Goal: Transaction & Acquisition: Purchase product/service

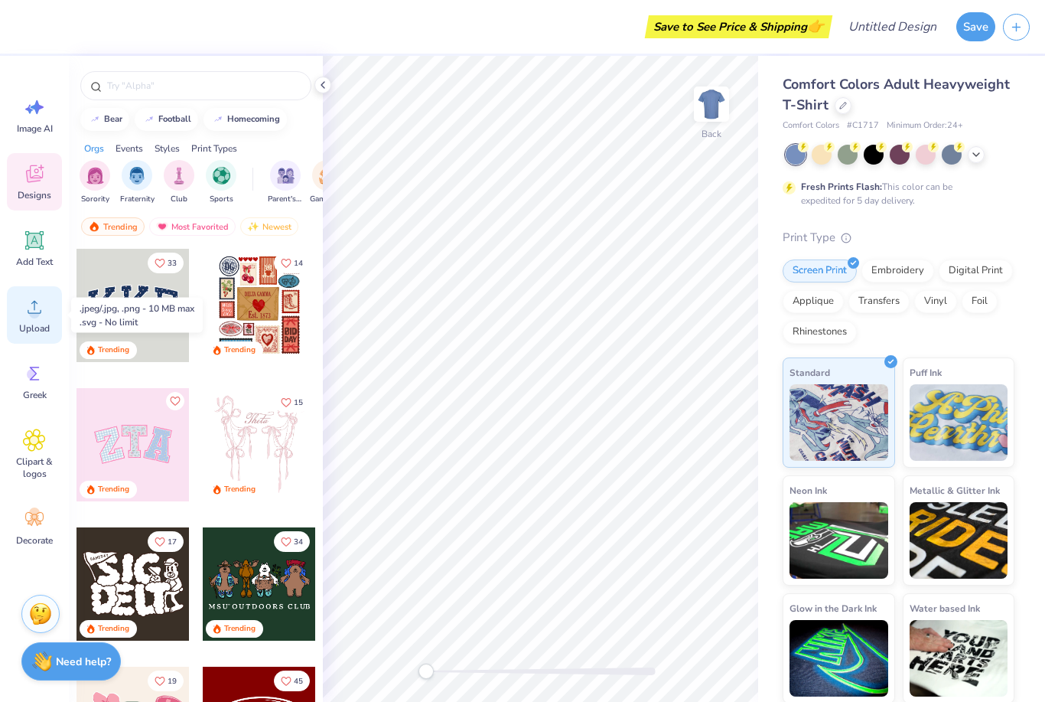
click at [47, 318] on div "Upload" at bounding box center [34, 314] width 55 height 57
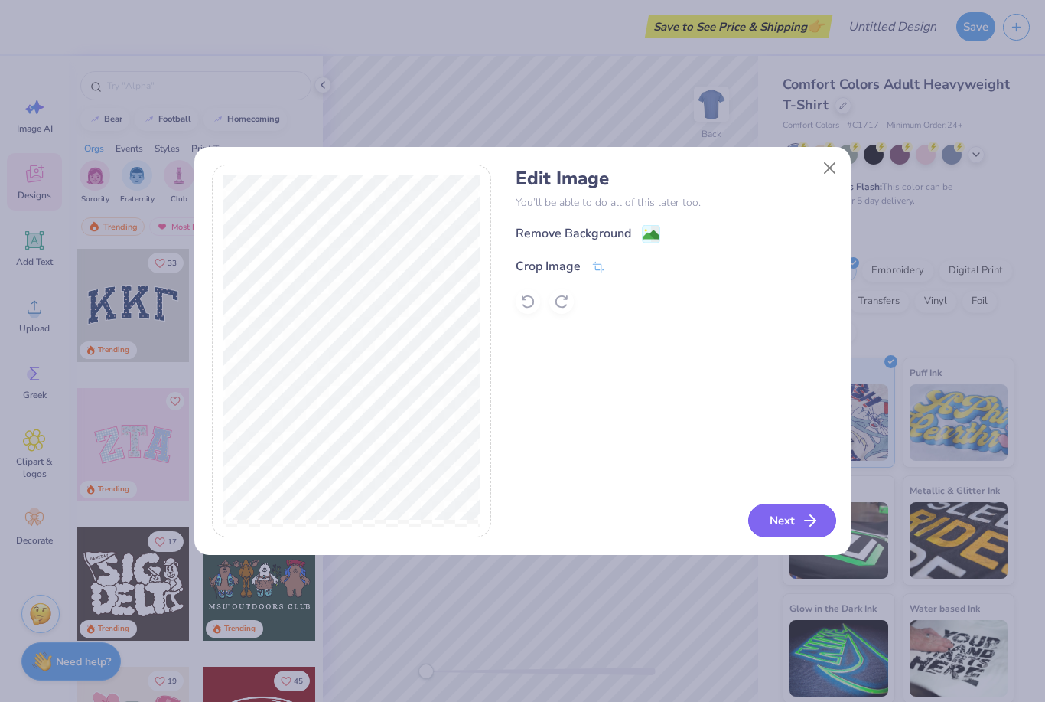
click at [809, 531] on button "Next" at bounding box center [792, 520] width 88 height 34
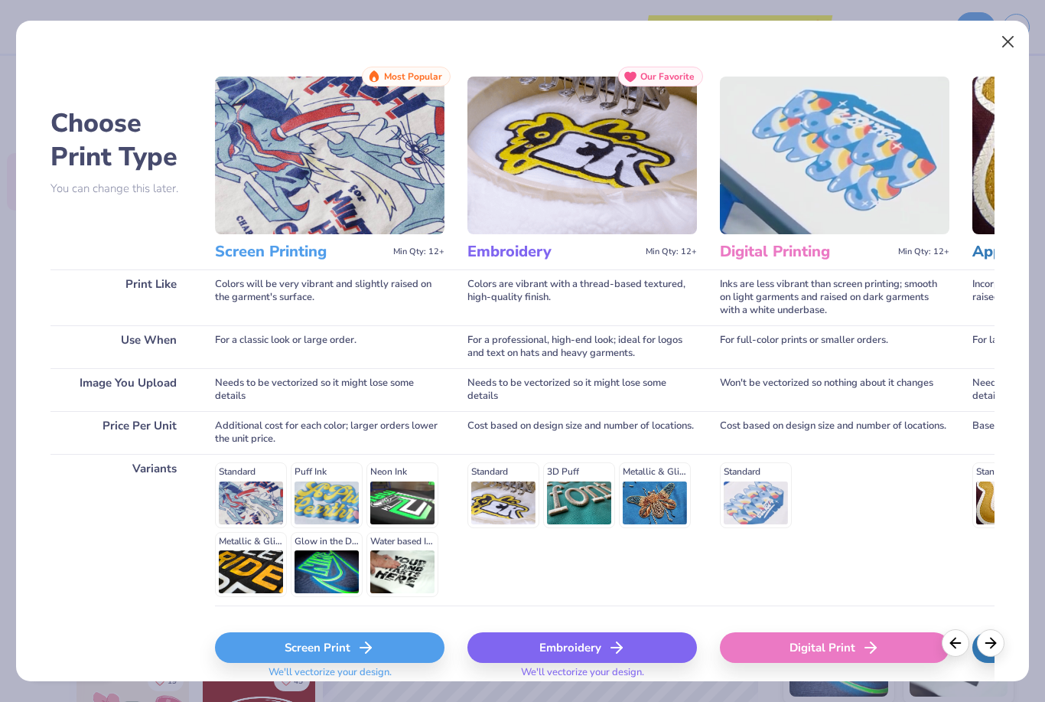
click at [1005, 45] on button "Close" at bounding box center [1007, 42] width 29 height 29
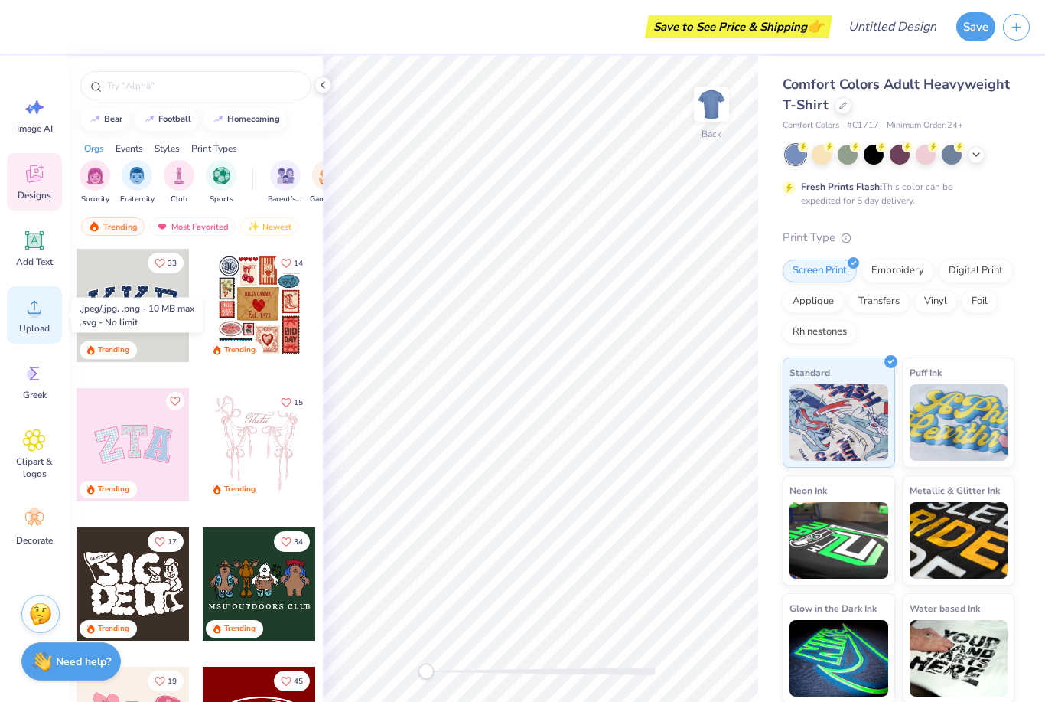
click at [41, 314] on icon at bounding box center [34, 306] width 23 height 23
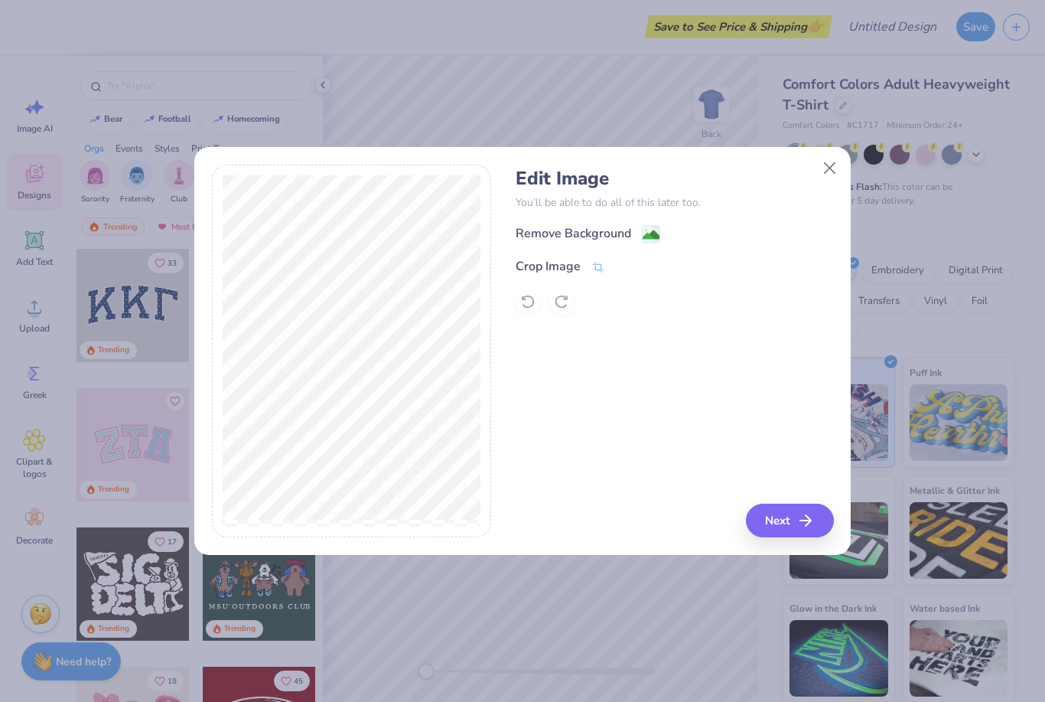
click at [562, 227] on div "Remove Background" at bounding box center [574, 233] width 116 height 18
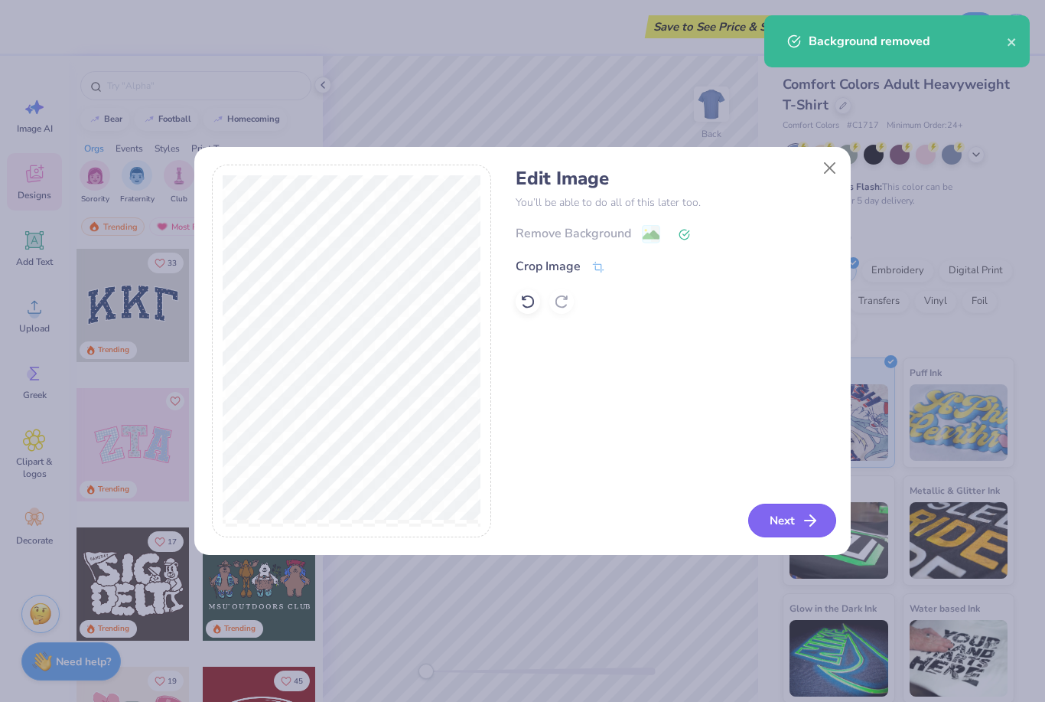
click at [795, 528] on button "Next" at bounding box center [792, 520] width 88 height 34
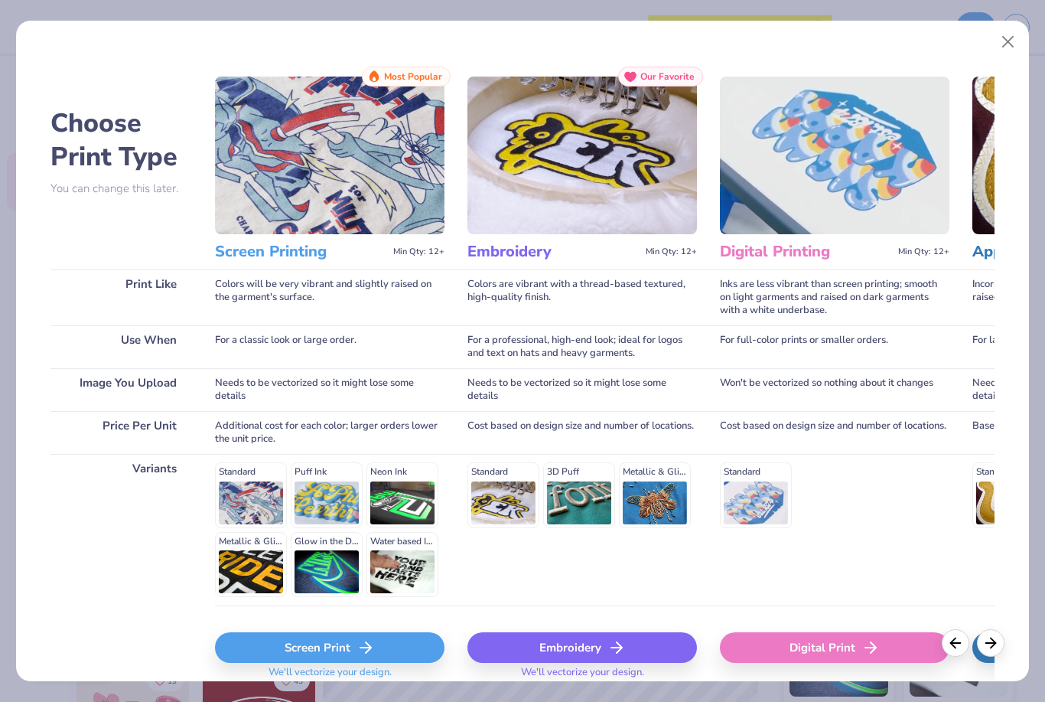
click at [415, 653] on div "Screen Print" at bounding box center [330, 647] width 230 height 31
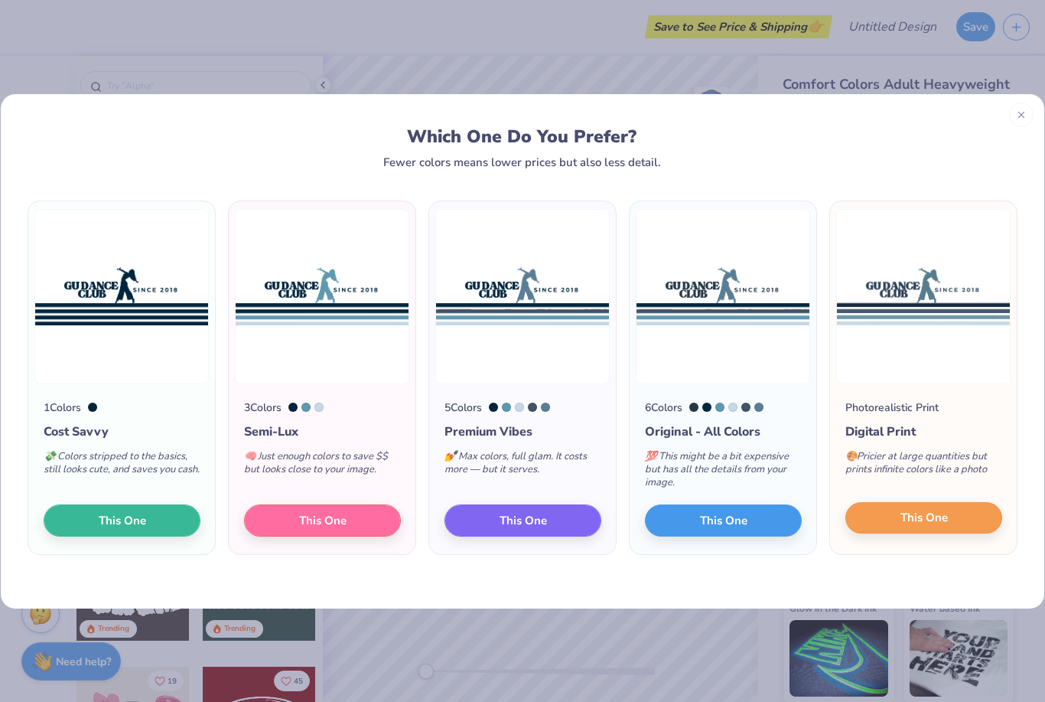
click at [945, 523] on span "This One" at bounding box center [924, 518] width 47 height 18
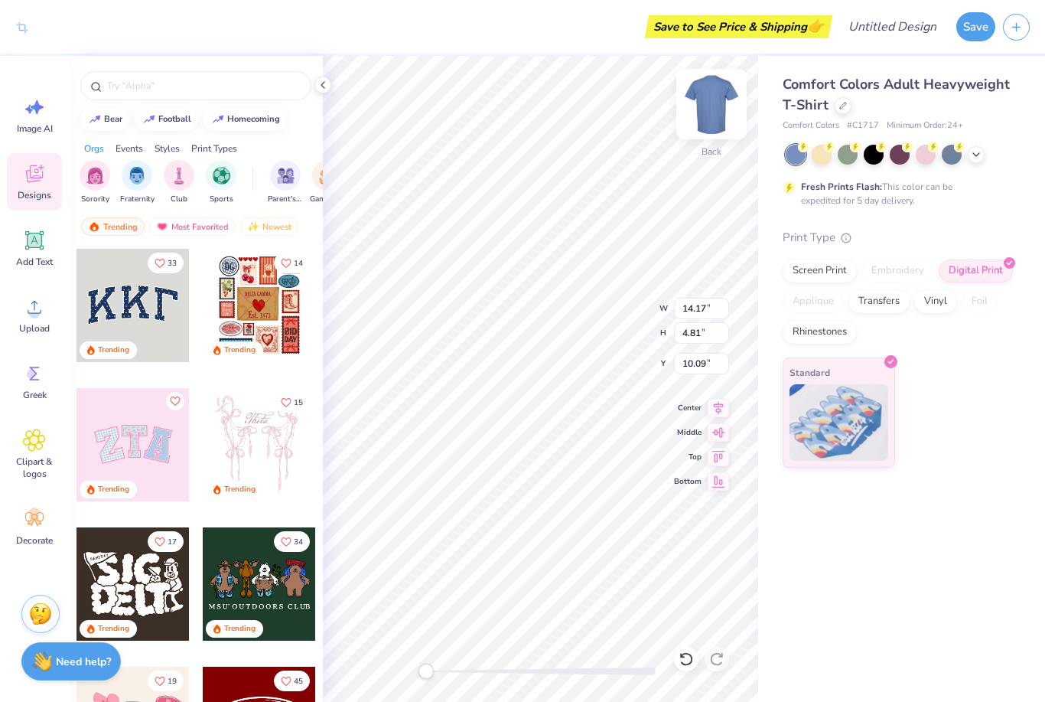
click at [721, 100] on img at bounding box center [711, 103] width 61 height 61
click at [714, 99] on img at bounding box center [711, 103] width 61 height 61
type input "5.34"
click at [1027, 380] on div "Comfort Colors Adult Heavyweight T-Shirt Comfort Colors # C1717 Minimum Order: …" at bounding box center [901, 262] width 287 height 412
click at [978, 150] on icon at bounding box center [976, 153] width 12 height 12
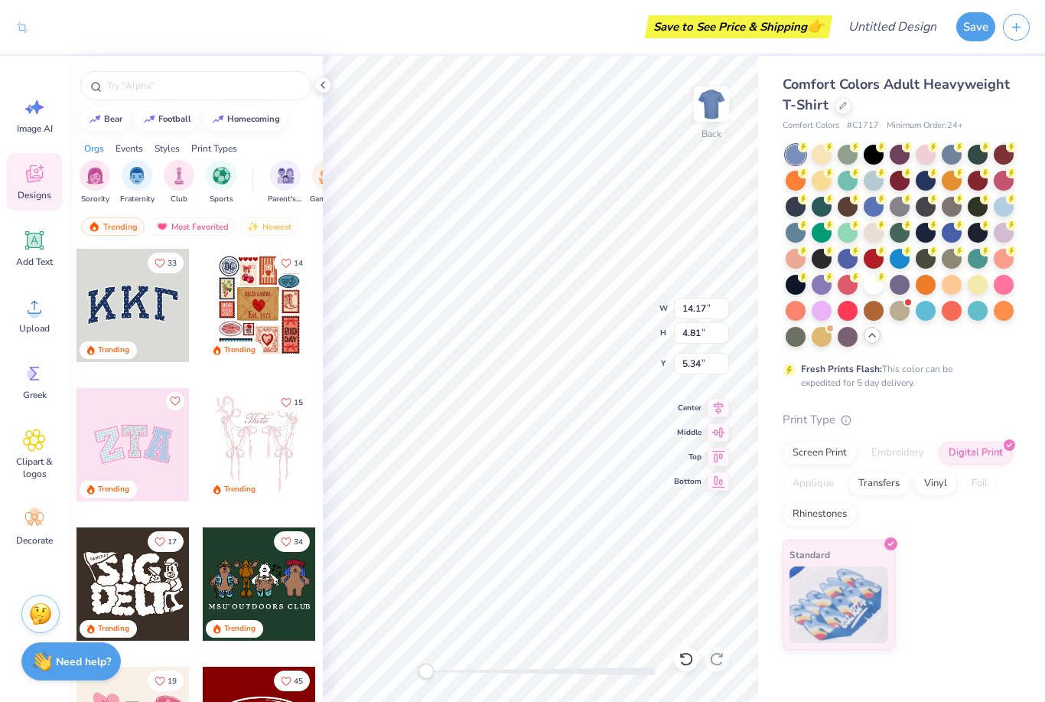
click at [829, 106] on div "Comfort Colors Adult Heavyweight T-Shirt" at bounding box center [899, 94] width 232 height 41
click at [847, 98] on div at bounding box center [843, 104] width 17 height 17
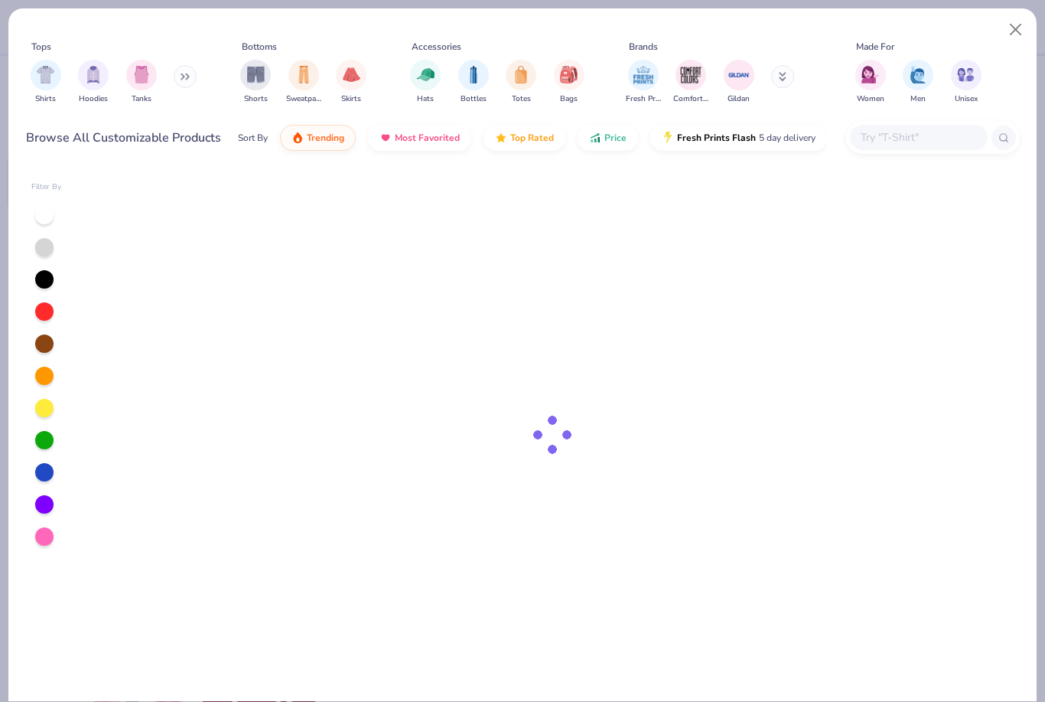
click at [833, 105] on div "Tops Shirts Hoodies Tanks Bottoms Shorts Sweatpants Skirts Accessories Hats Bot…" at bounding box center [523, 75] width 994 height 70
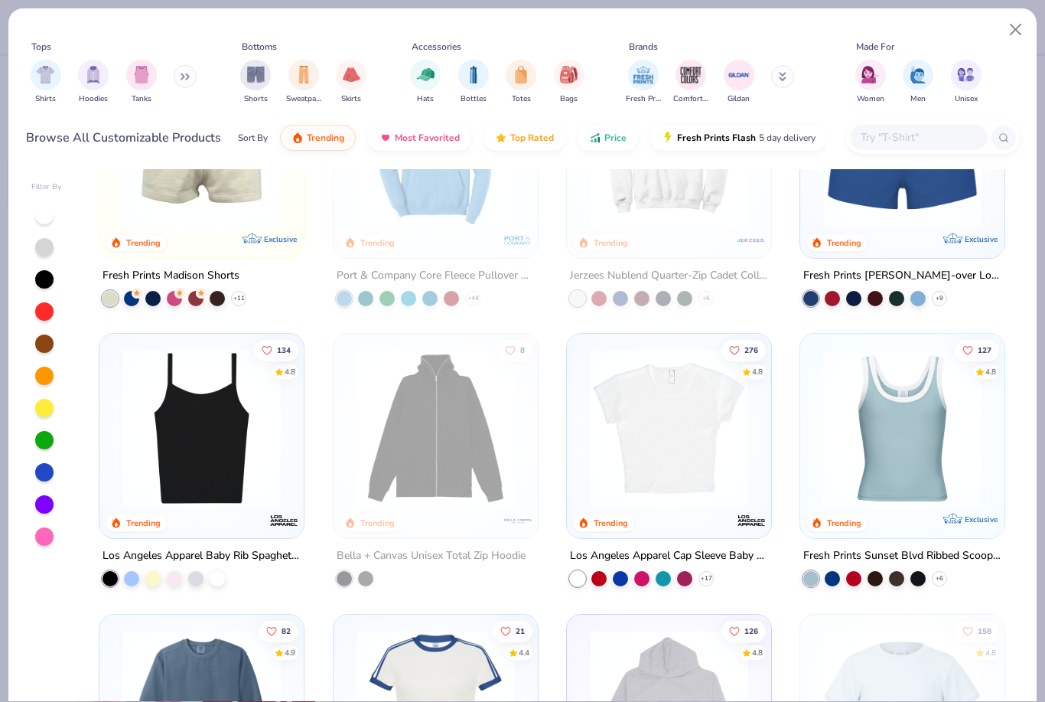
scroll to position [1238, 0]
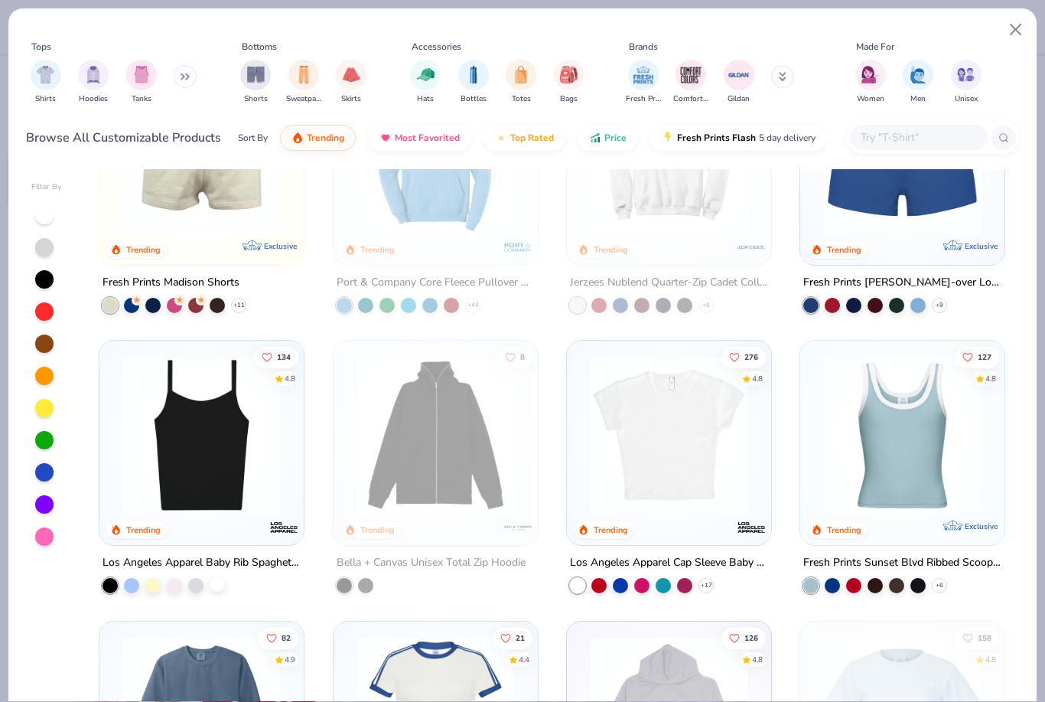
click at [213, 585] on div at bounding box center [217, 583] width 15 height 15
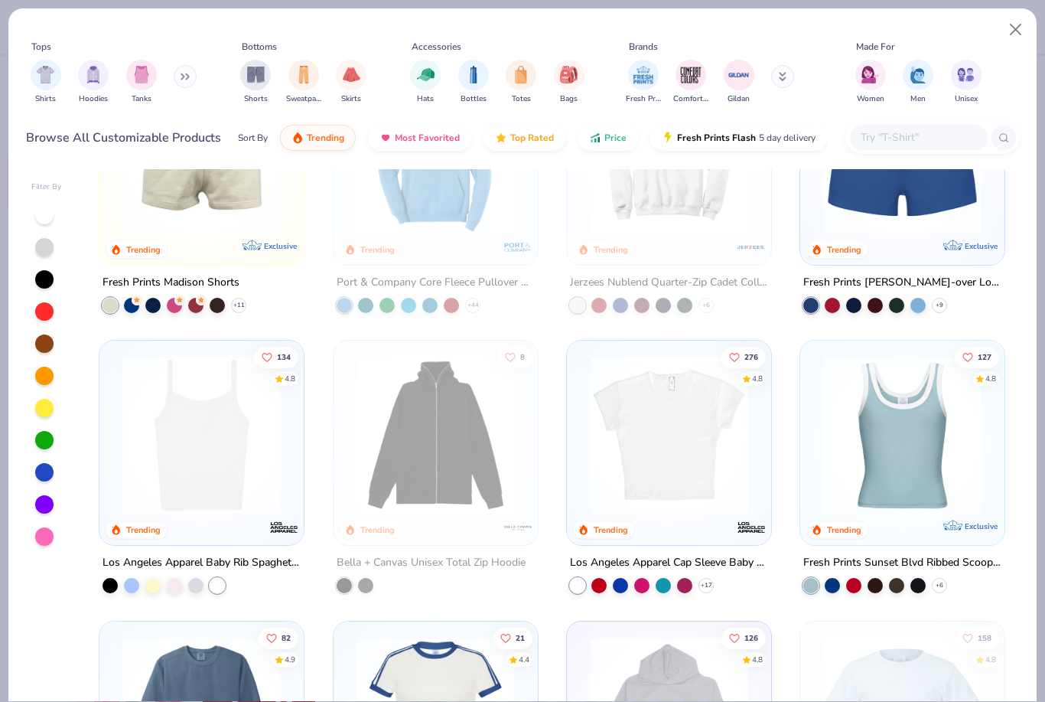
click at [206, 474] on img at bounding box center [202, 435] width 174 height 158
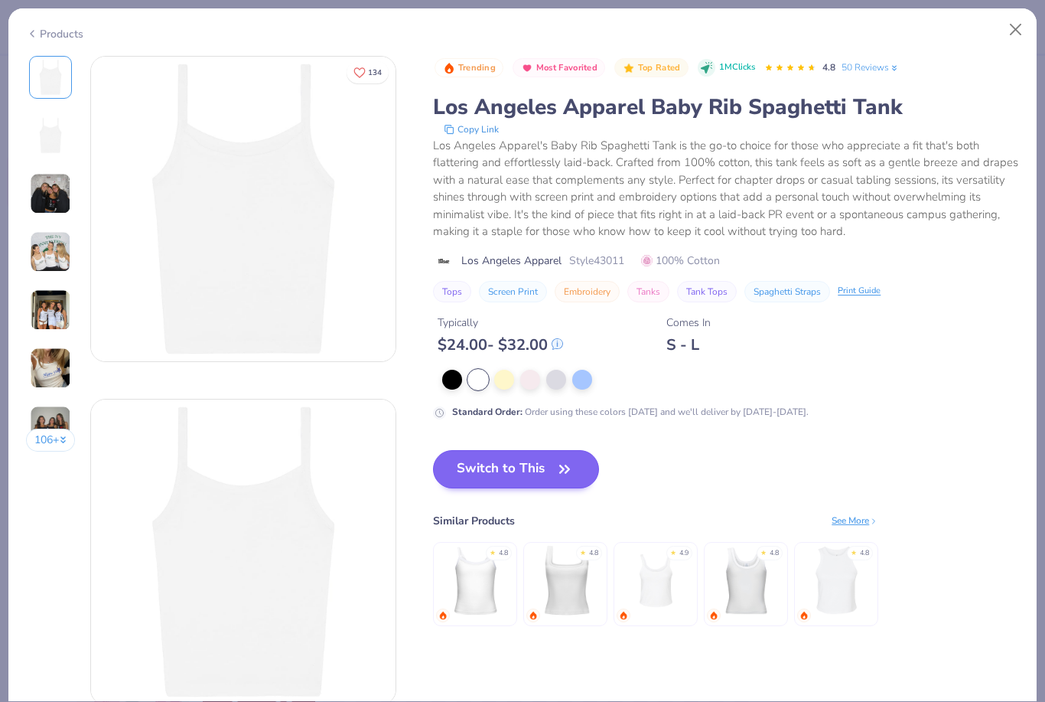
click at [515, 470] on button "Switch to This" at bounding box center [516, 469] width 166 height 38
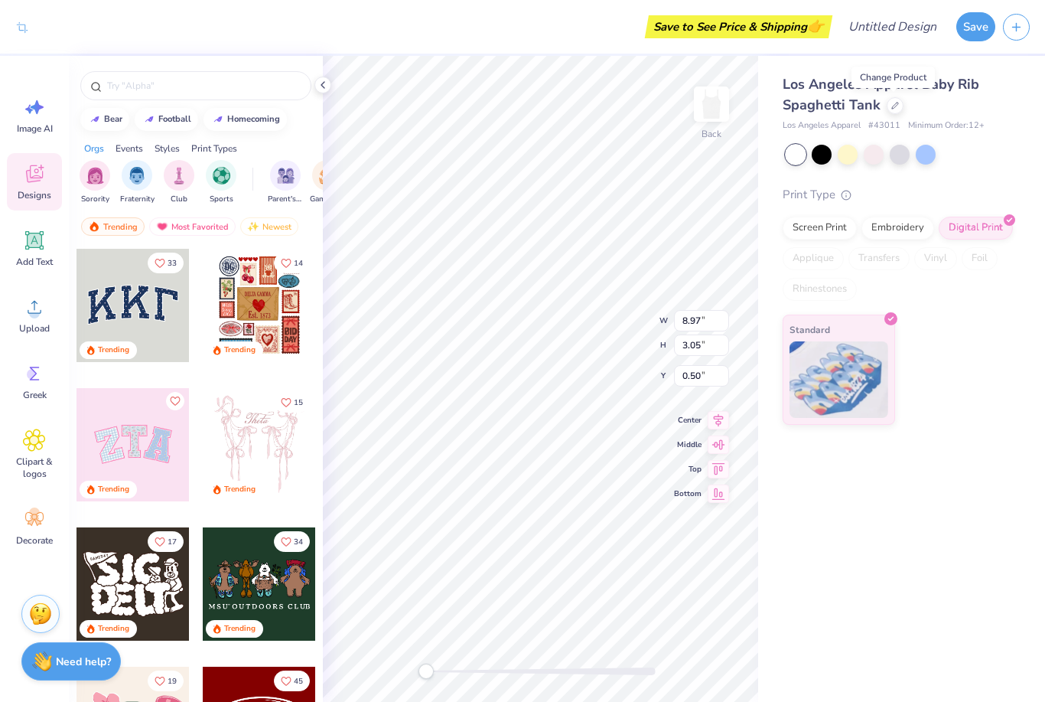
click at [1005, 529] on div "Los Angeles Apparel Baby Rib Spaghetti Tank Los Angeles Apparel # 43011 Minimum…" at bounding box center [901, 379] width 287 height 646
click at [963, 516] on div "Los Angeles Apparel Baby Rib Spaghetti Tank Los Angeles Apparel # 43011 Minimum…" at bounding box center [901, 379] width 287 height 646
click at [827, 546] on div "Los Angeles Apparel Baby Rib Spaghetti Tank Los Angeles Apparel # 43011 Minimum…" at bounding box center [901, 379] width 287 height 646
click at [911, 478] on div "Los Angeles Apparel Baby Rib Spaghetti Tank Los Angeles Apparel # 43011 Minimum…" at bounding box center [901, 379] width 287 height 646
click at [997, 526] on div "Los Angeles Apparel Baby Rib Spaghetti Tank Los Angeles Apparel # 43011 Minimum…" at bounding box center [901, 379] width 287 height 646
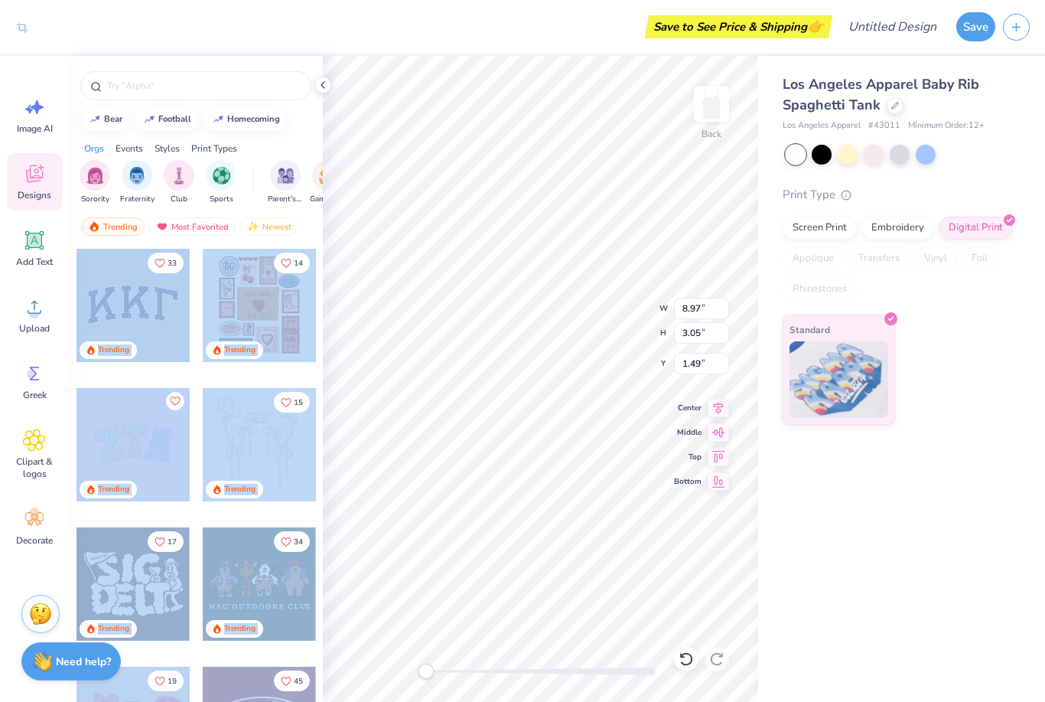
click at [952, 482] on div "Los Angeles Apparel Baby Rib Spaghetti Tank Los Angeles Apparel # 43011 Minimum…" at bounding box center [901, 379] width 287 height 646
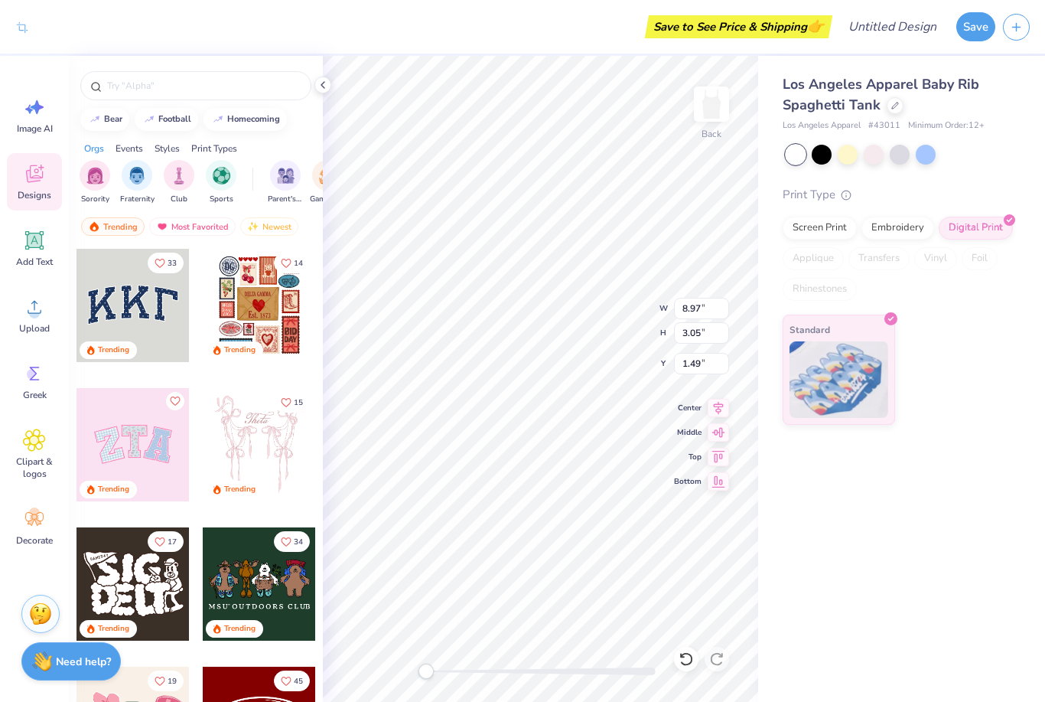
click at [965, 519] on div "Los Angeles Apparel Baby Rib Spaghetti Tank Los Angeles Apparel # 43011 Minimum…" at bounding box center [901, 379] width 287 height 646
click at [949, 535] on div "Los Angeles Apparel Baby Rib Spaghetti Tank Los Angeles Apparel # 43011 Minimum…" at bounding box center [901, 379] width 287 height 646
click at [901, 548] on div "Los Angeles Apparel Baby Rib Spaghetti Tank Los Angeles Apparel # 43011 Minimum…" at bounding box center [901, 379] width 287 height 646
click at [931, 151] on div at bounding box center [926, 153] width 20 height 20
click at [843, 159] on div at bounding box center [848, 153] width 20 height 20
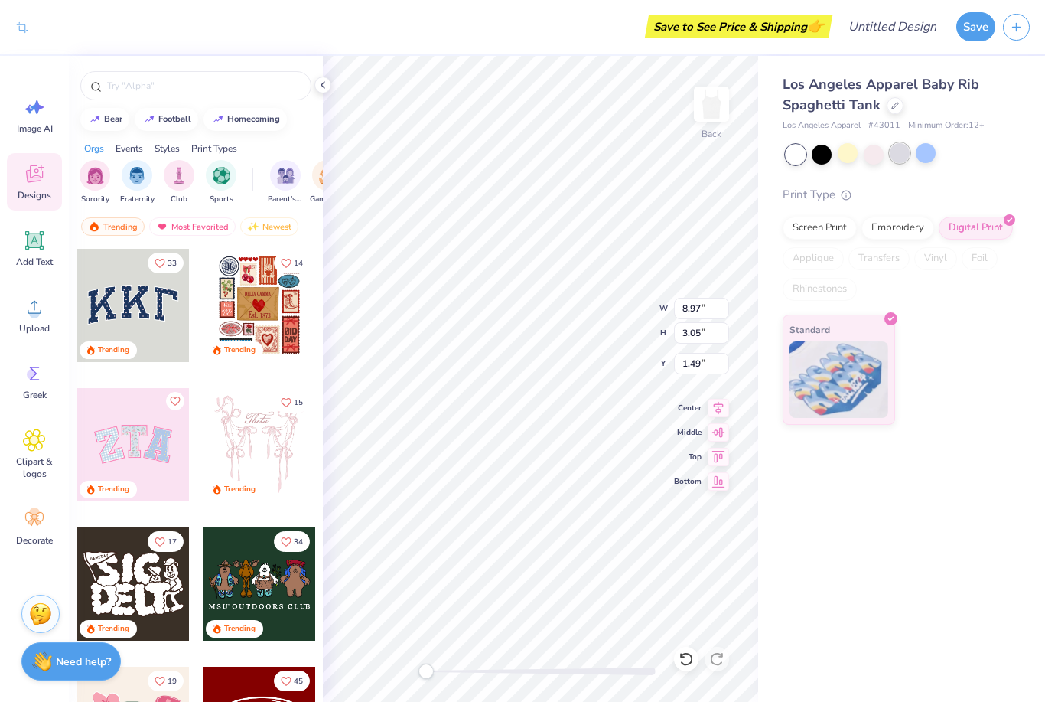
click at [901, 147] on div at bounding box center [900, 153] width 20 height 20
click at [851, 145] on div at bounding box center [848, 153] width 20 height 20
click at [973, 470] on div "Los Angeles Apparel Baby Rib Spaghetti Tank Los Angeles Apparel # 43011 Minimum…" at bounding box center [901, 379] width 287 height 646
click at [895, 501] on div "Los Angeles Apparel Baby Rib Spaghetti Tank Los Angeles Apparel # 43011 Minimum…" at bounding box center [901, 379] width 287 height 646
click at [919, 226] on div "Embroidery" at bounding box center [898, 225] width 73 height 23
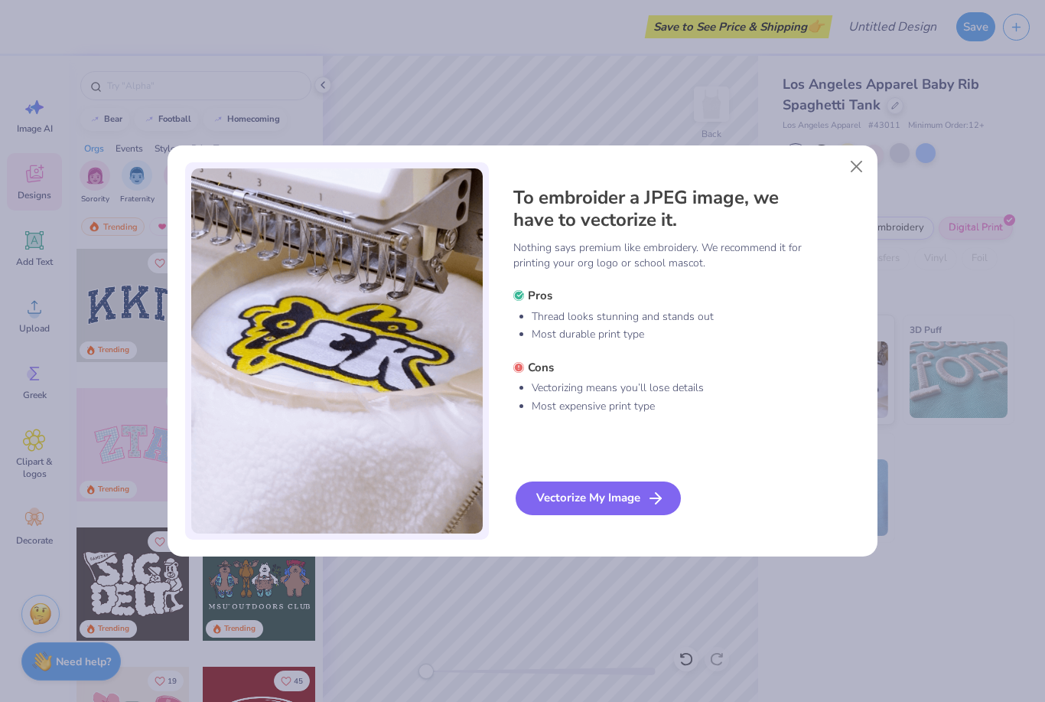
click at [620, 508] on div "Vectorize My Image" at bounding box center [598, 498] width 165 height 34
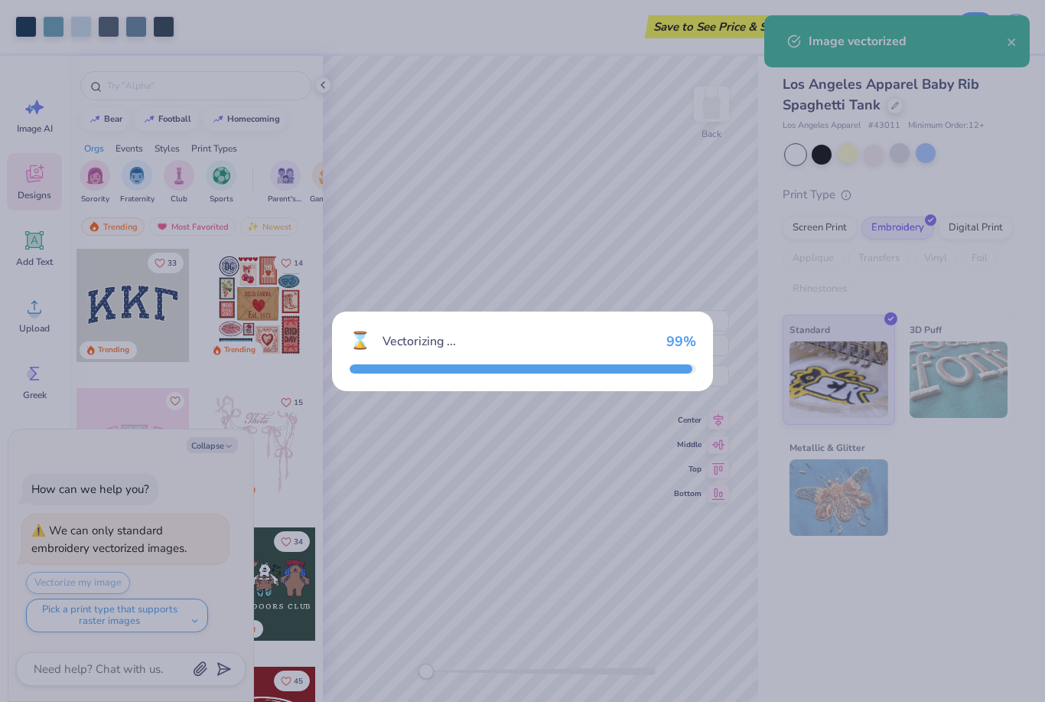
type textarea "x"
